Goal: Navigation & Orientation: Find specific page/section

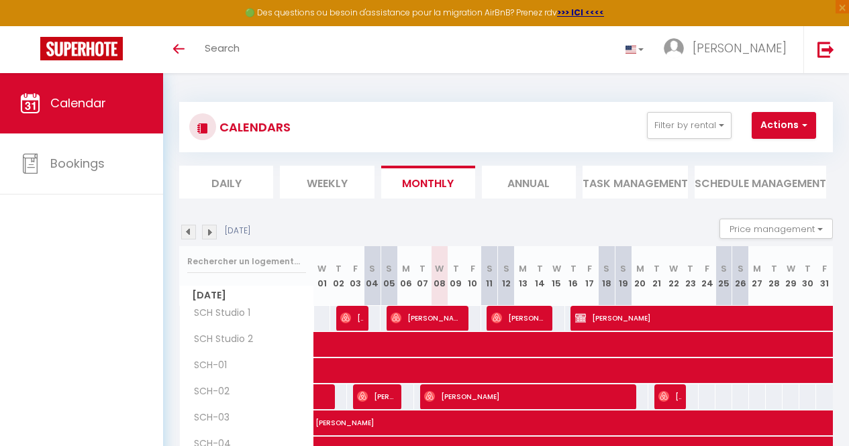
click at [333, 183] on li "Weekly" at bounding box center [327, 182] width 94 height 33
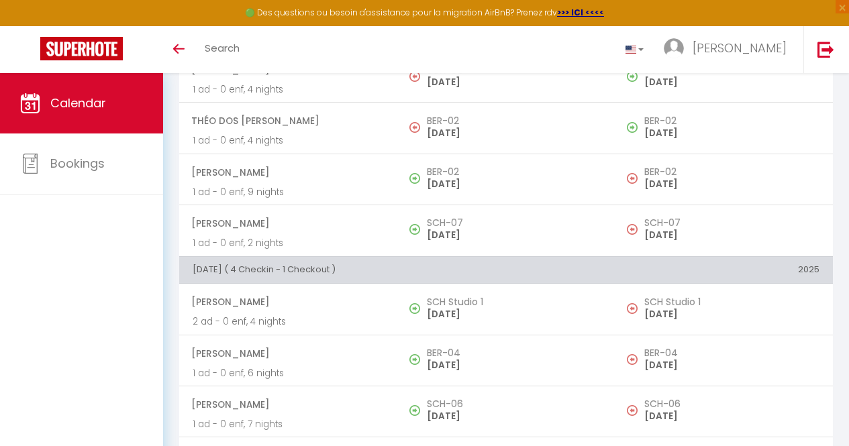
scroll to position [1204, 0]
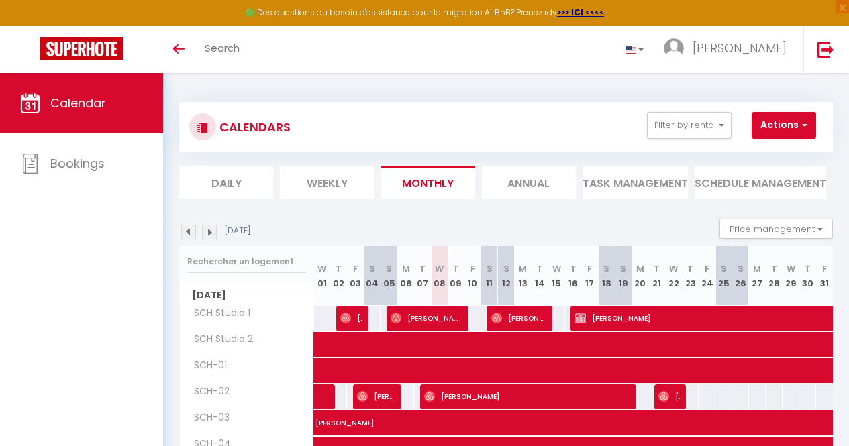
click at [325, 175] on li "Weekly" at bounding box center [327, 182] width 94 height 33
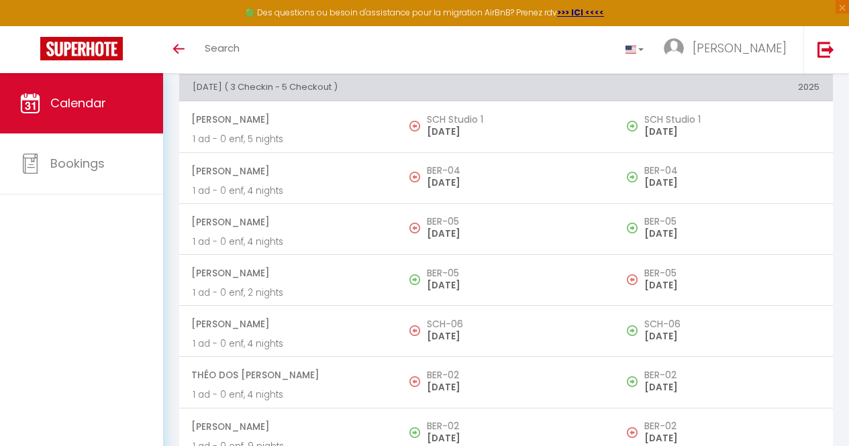
scroll to position [946, 0]
